Goal: Check status: Check status

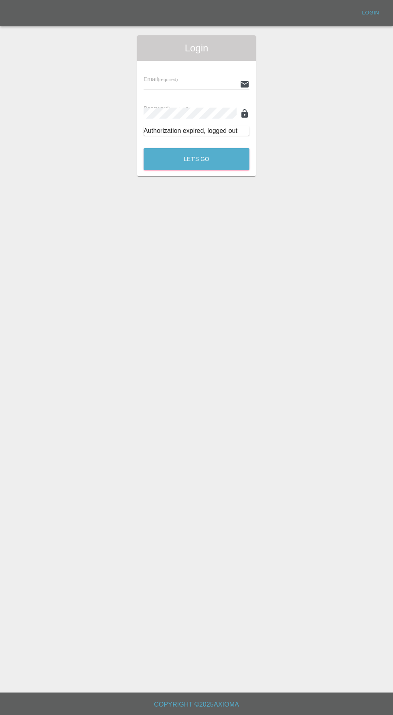
scroll to position [5, 0]
click at [158, 78] on input "text" at bounding box center [190, 84] width 93 height 12
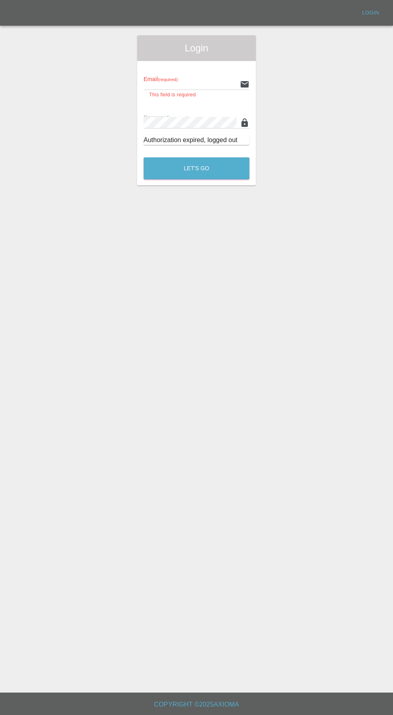
type input "[EMAIL_ADDRESS][DOMAIN_NAME]"
click at [144, 157] on button "Let's Go" at bounding box center [197, 168] width 106 height 22
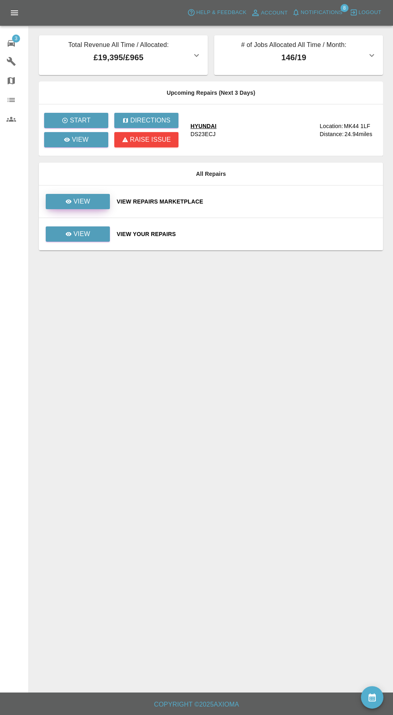
click at [75, 197] on p "View" at bounding box center [81, 202] width 17 height 10
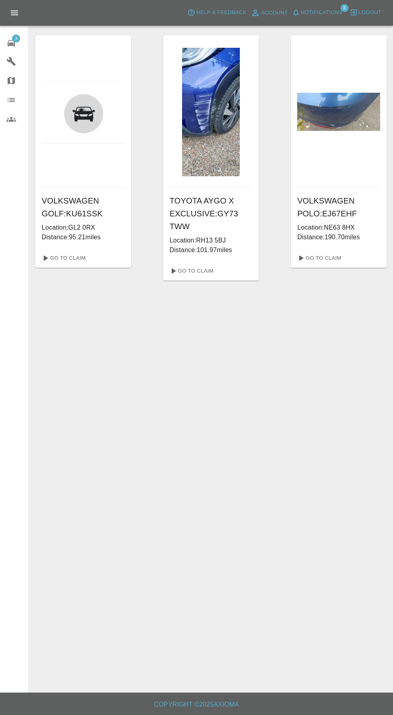
click at [13, 42] on icon at bounding box center [11, 43] width 7 height 6
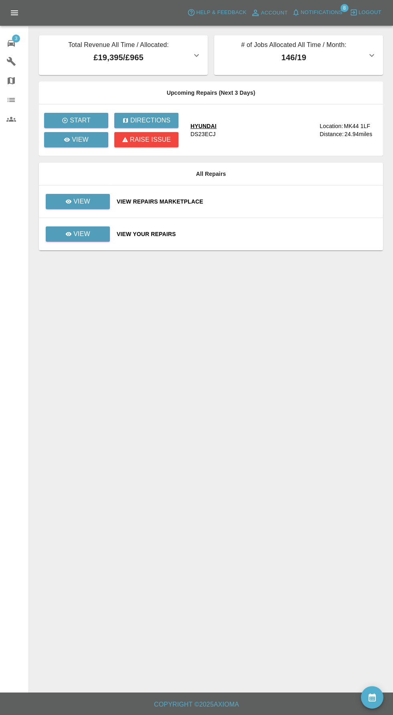
click at [326, 12] on span "Notifications" at bounding box center [322, 12] width 42 height 9
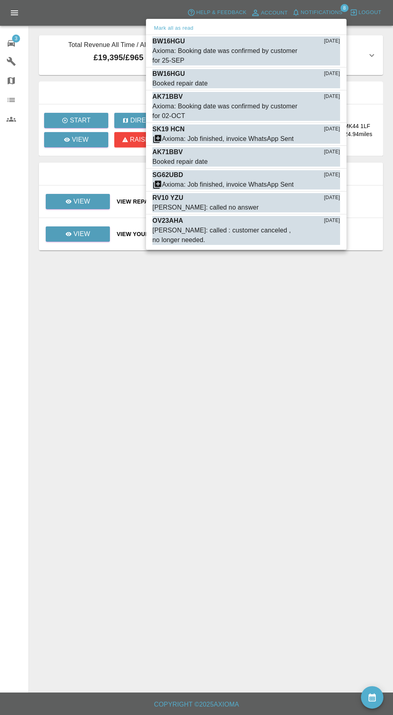
click at [18, 40] on div at bounding box center [196, 357] width 393 height 715
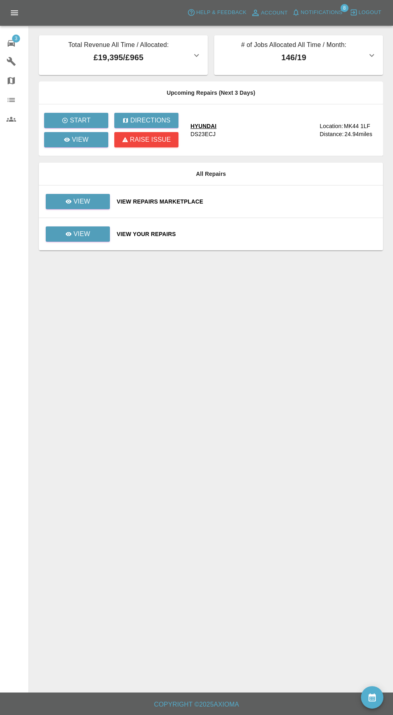
click at [16, 38] on span "3" at bounding box center [16, 39] width 8 height 8
